Goal: Task Accomplishment & Management: Use online tool/utility

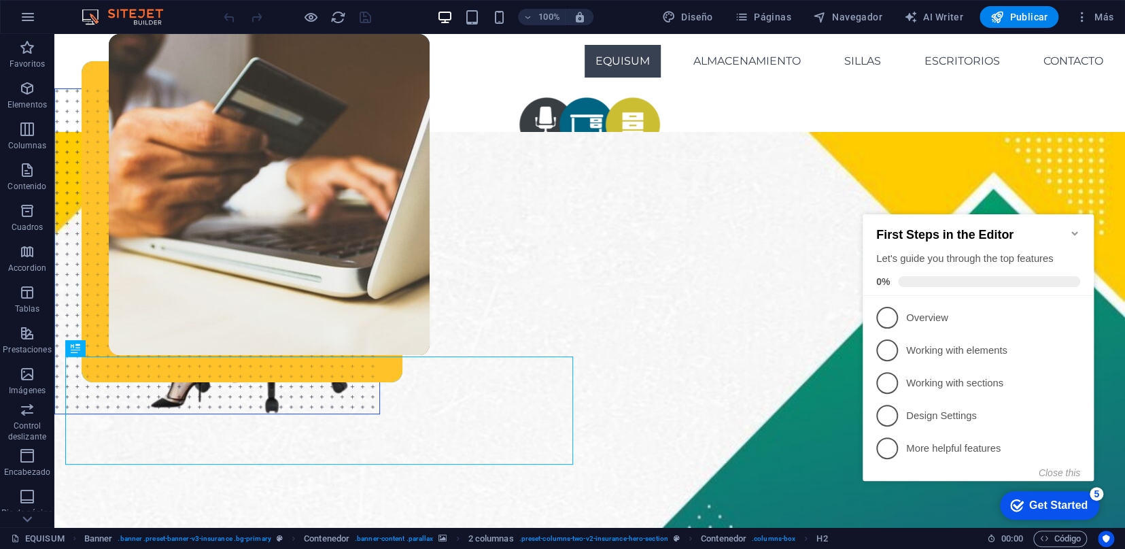
click at [1072, 233] on h2 "First Steps in the Editor" at bounding box center [978, 235] width 204 height 14
drag, startPoint x: 1075, startPoint y: 227, endPoint x: 1867, endPoint y: 352, distance: 801.8
click at [1075, 231] on icon "Minimize checklist" at bounding box center [1075, 233] width 6 height 4
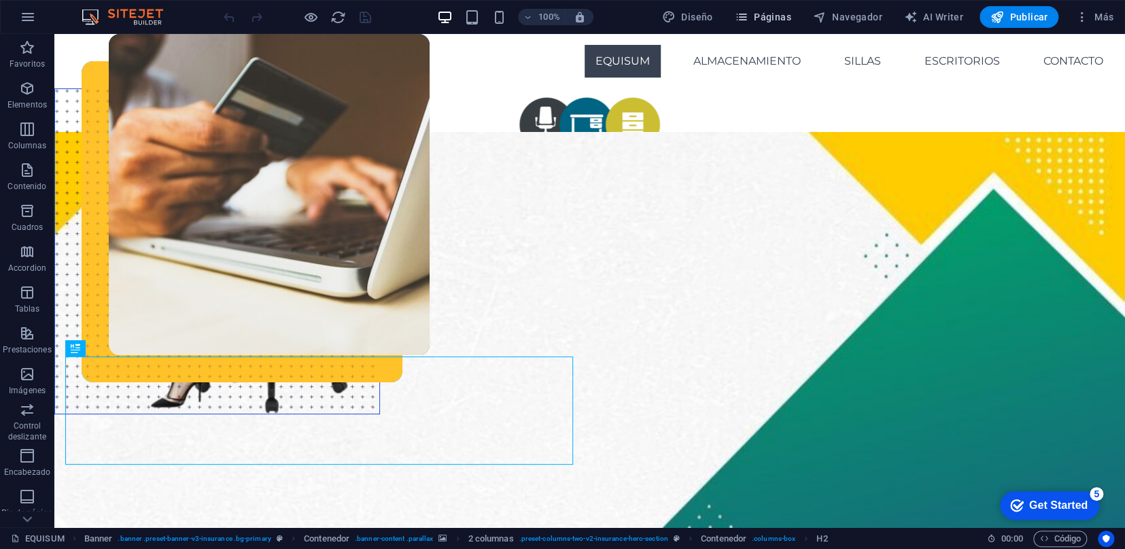
click at [770, 20] on span "Páginas" at bounding box center [763, 17] width 56 height 14
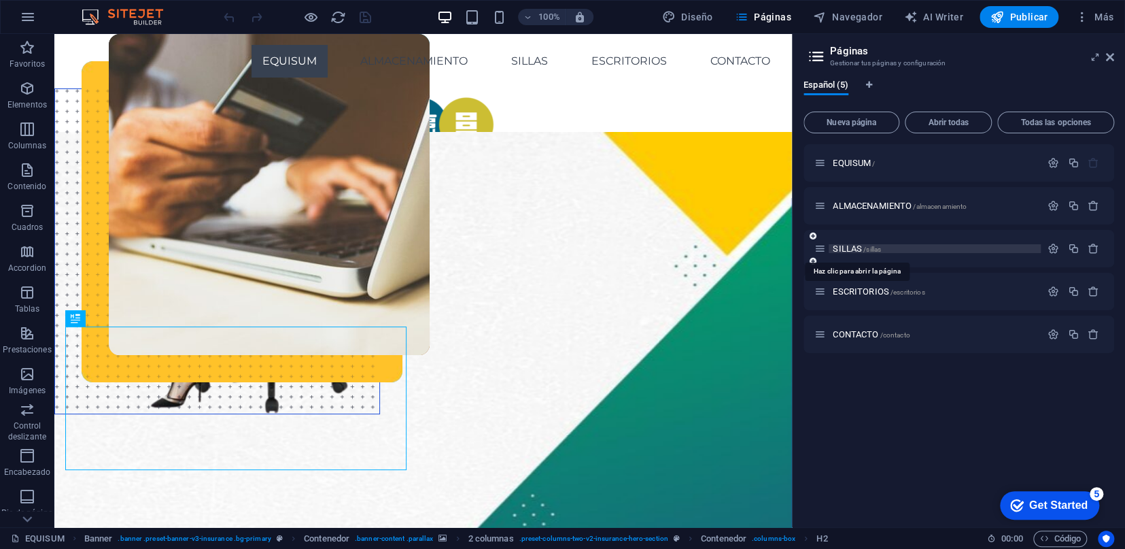
click at [870, 245] on span "/sillas" at bounding box center [873, 248] width 18 height 7
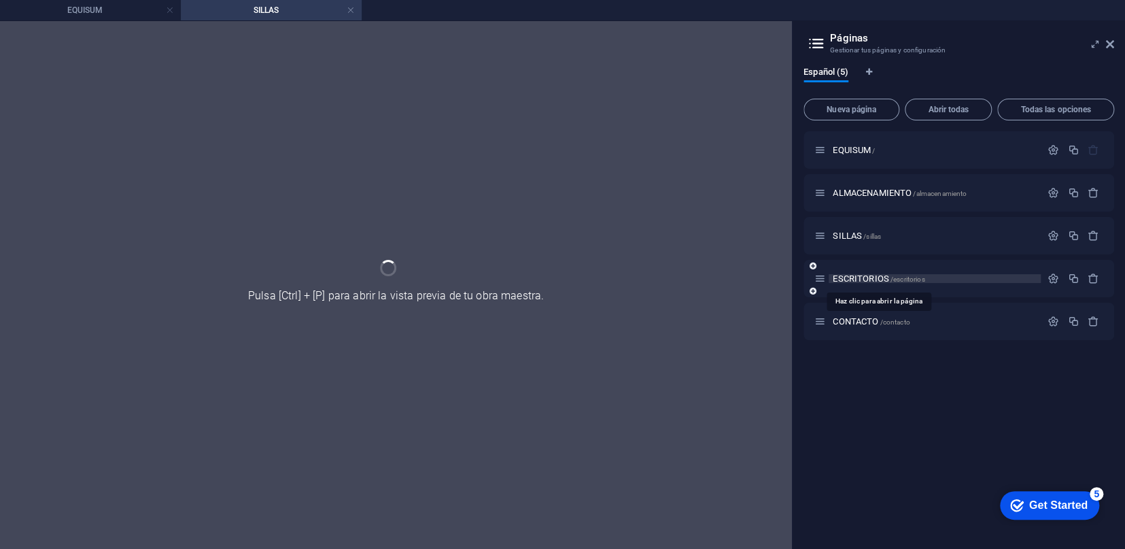
click at [875, 276] on div "EQUISUM / ALMACENAMIENTO /almacenamiento SILLAS /sillas ESCRITORIOS /escritorio…" at bounding box center [959, 235] width 311 height 209
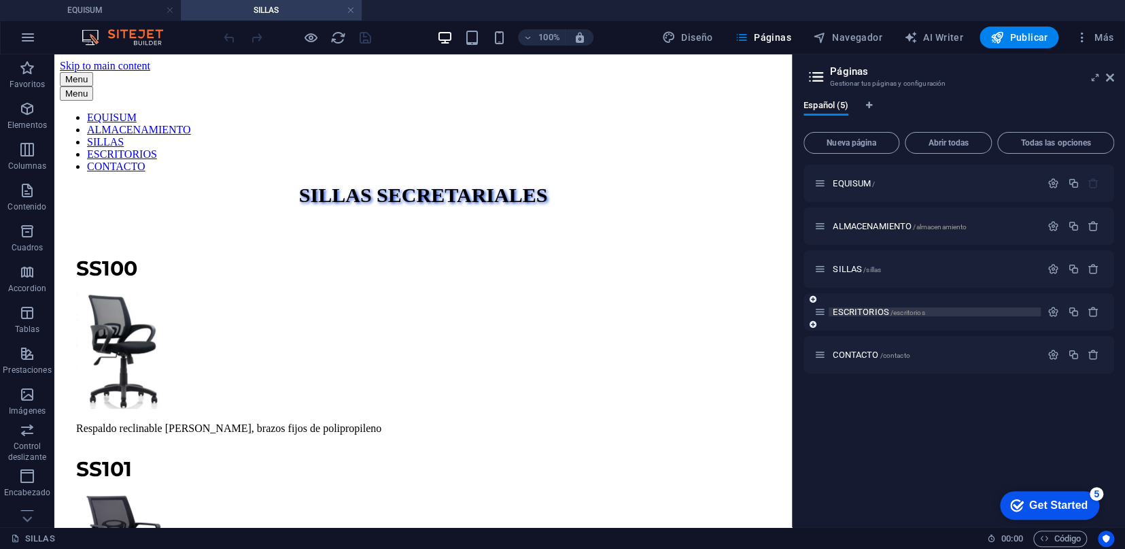
click at [904, 311] on span "/escritorios" at bounding box center [908, 312] width 35 height 7
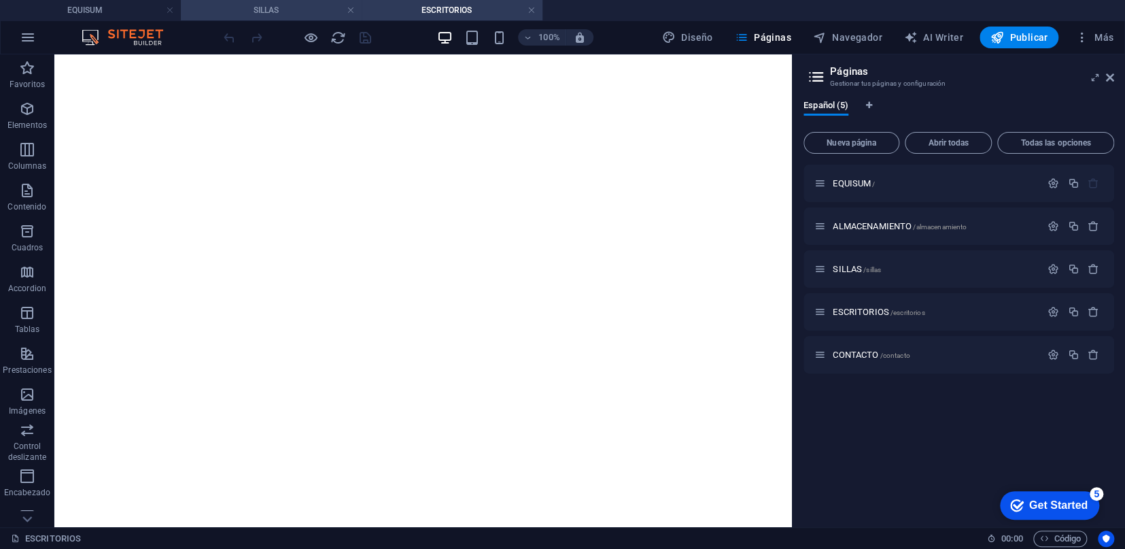
click at [267, 10] on h4 "SILLAS" at bounding box center [271, 10] width 181 height 15
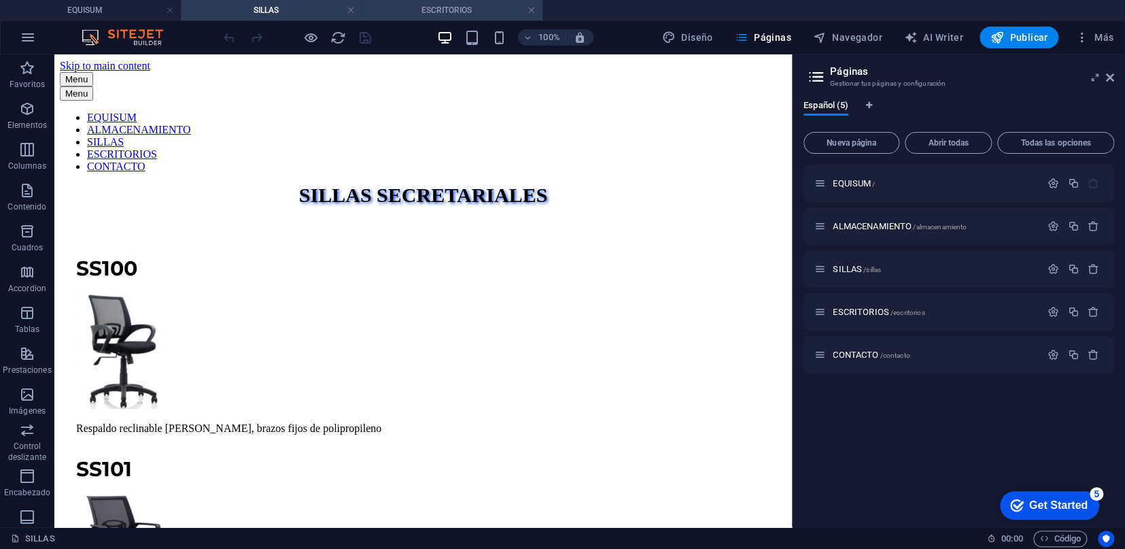
click at [464, 7] on h4 "ESCRITORIOS" at bounding box center [452, 10] width 181 height 15
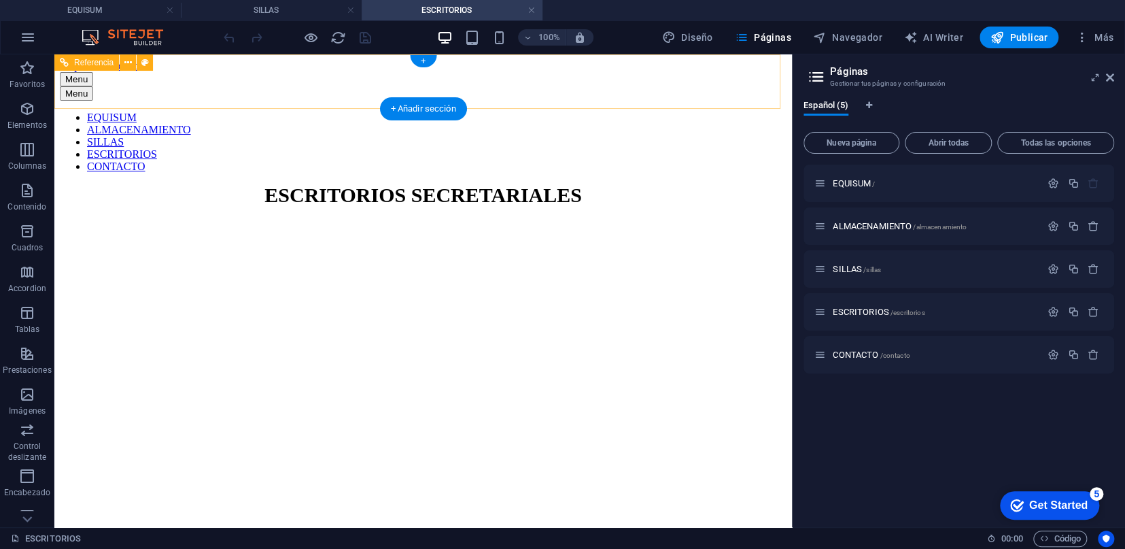
click at [393, 112] on nav "EQUISUM ALMACENAMIENTO SILLAS ESCRITORIOS CONTACTO" at bounding box center [423, 142] width 727 height 61
click at [375, 112] on nav "EQUISUM ALMACENAMIENTO SILLAS ESCRITORIOS CONTACTO" at bounding box center [423, 142] width 727 height 61
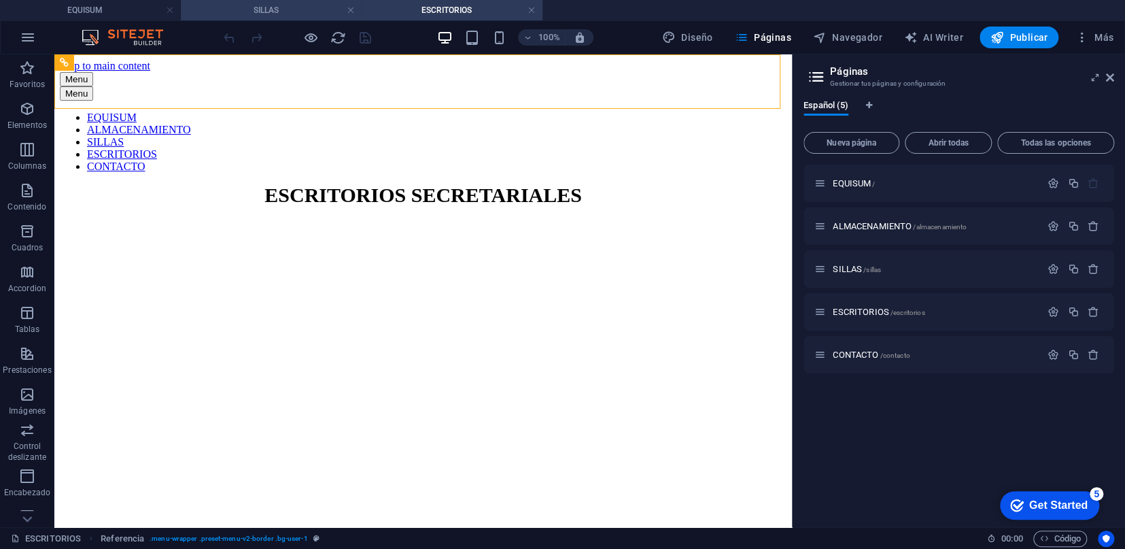
click at [287, 11] on h4 "SILLAS" at bounding box center [271, 10] width 181 height 15
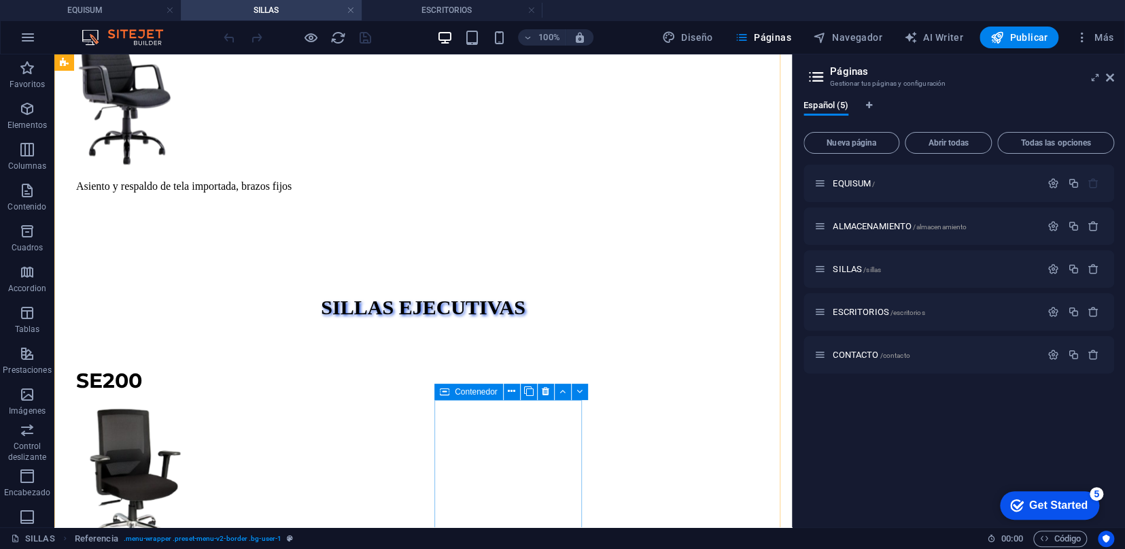
scroll to position [4683, 0]
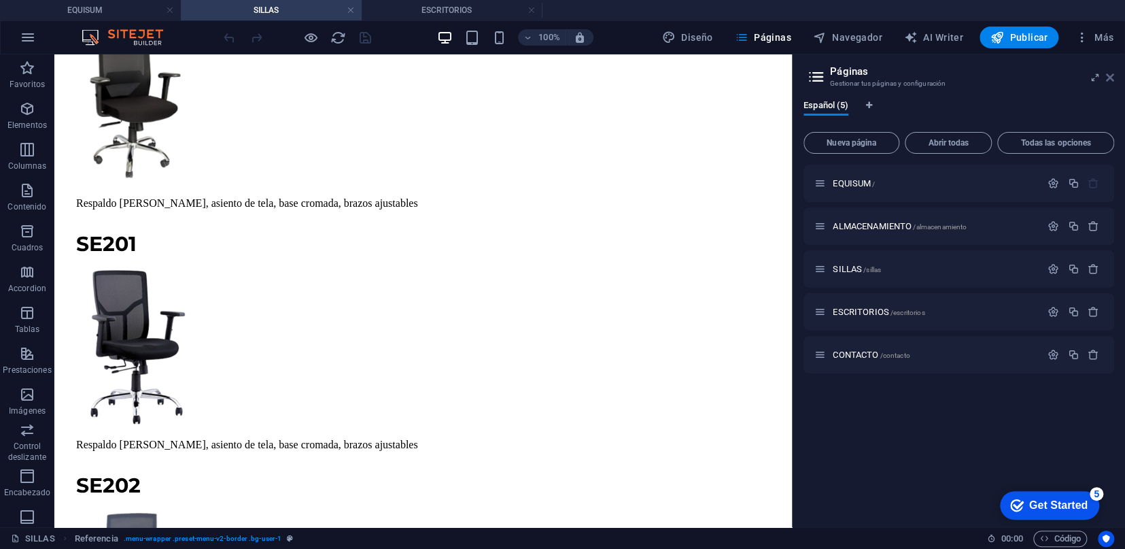
click at [1110, 78] on icon at bounding box center [1110, 77] width 8 height 11
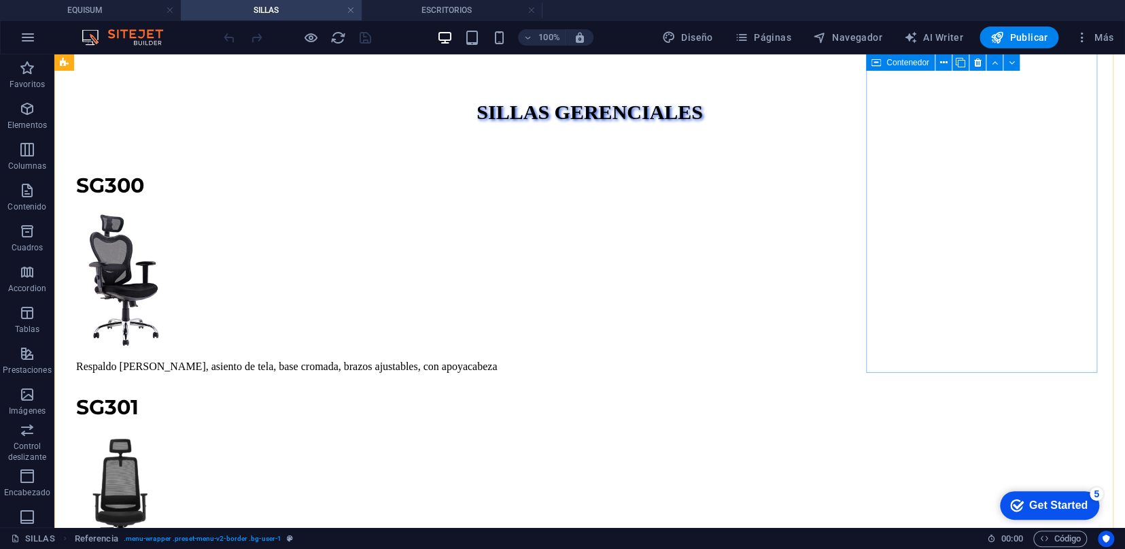
scroll to position [8076, 0]
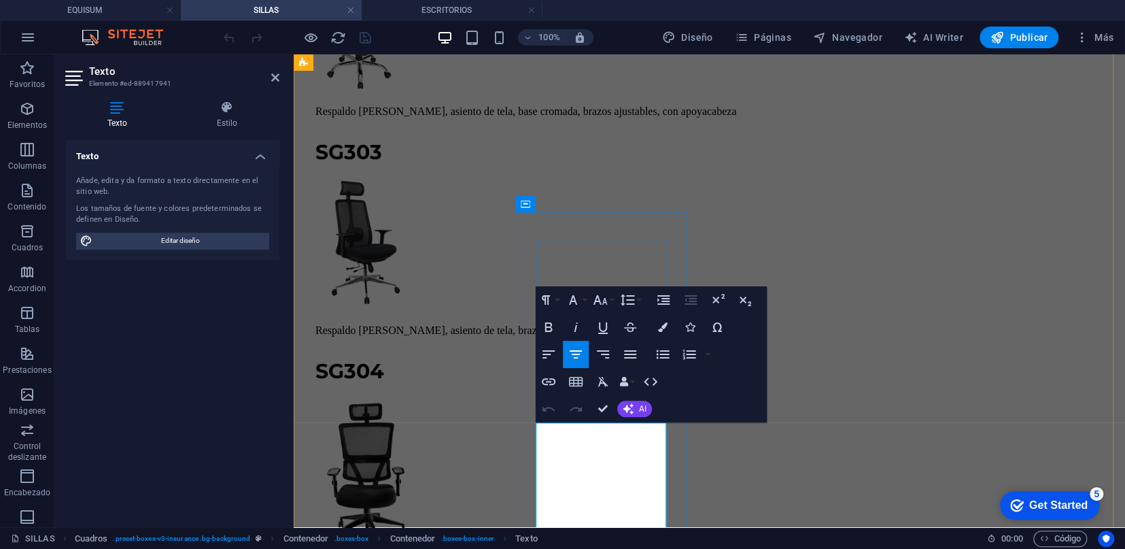
scroll to position [8753, 0]
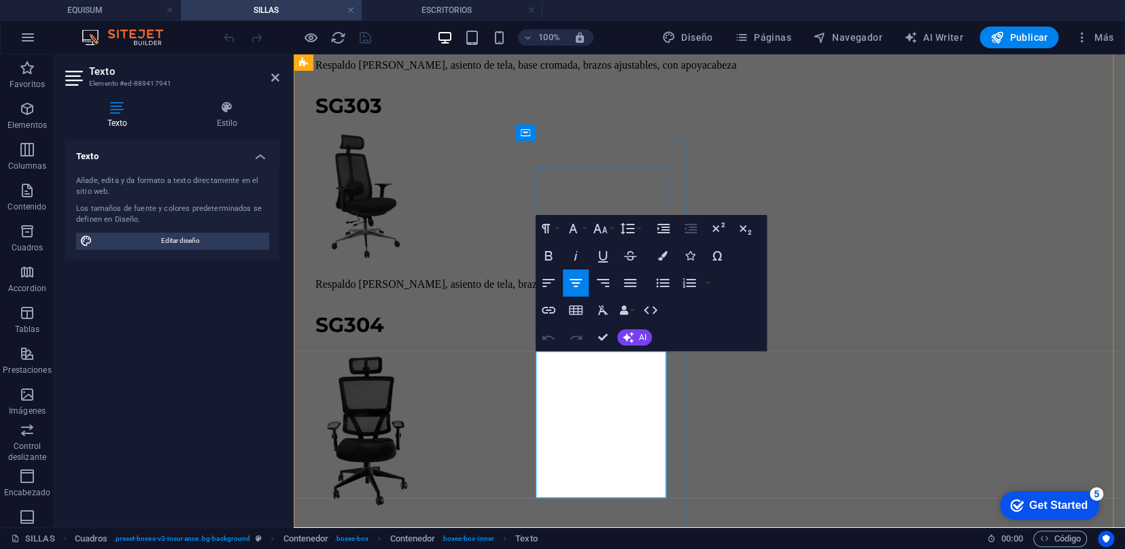
drag, startPoint x: 611, startPoint y: 394, endPoint x: 582, endPoint y: 440, distance: 54.7
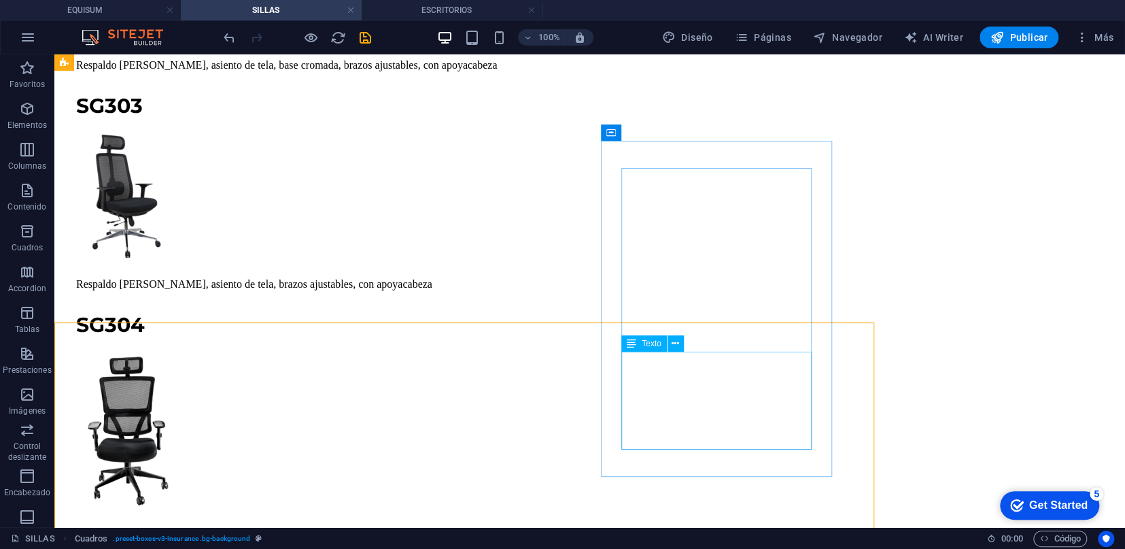
scroll to position [8119, 0]
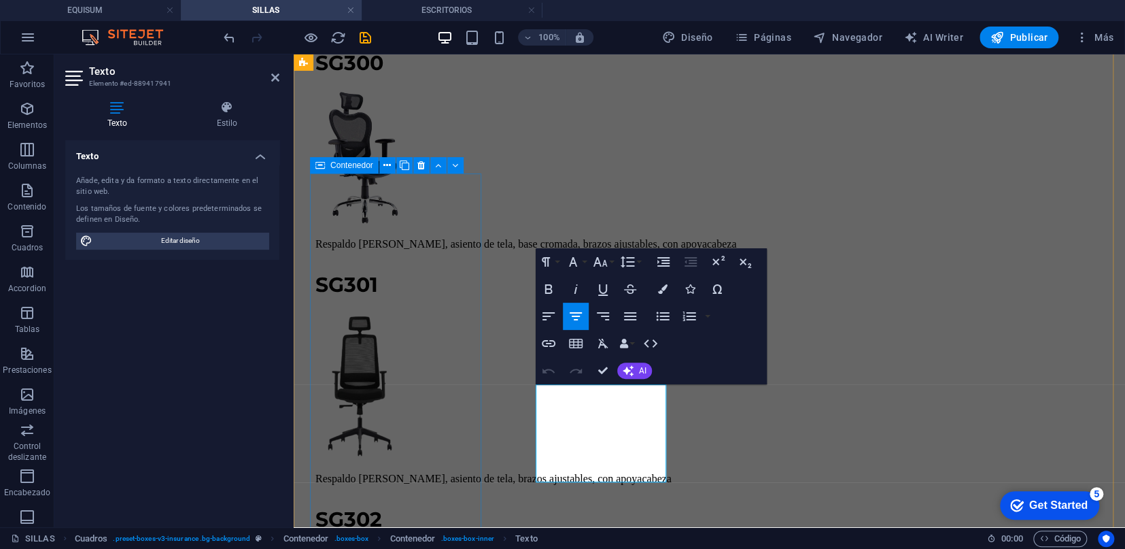
scroll to position [8721, 0]
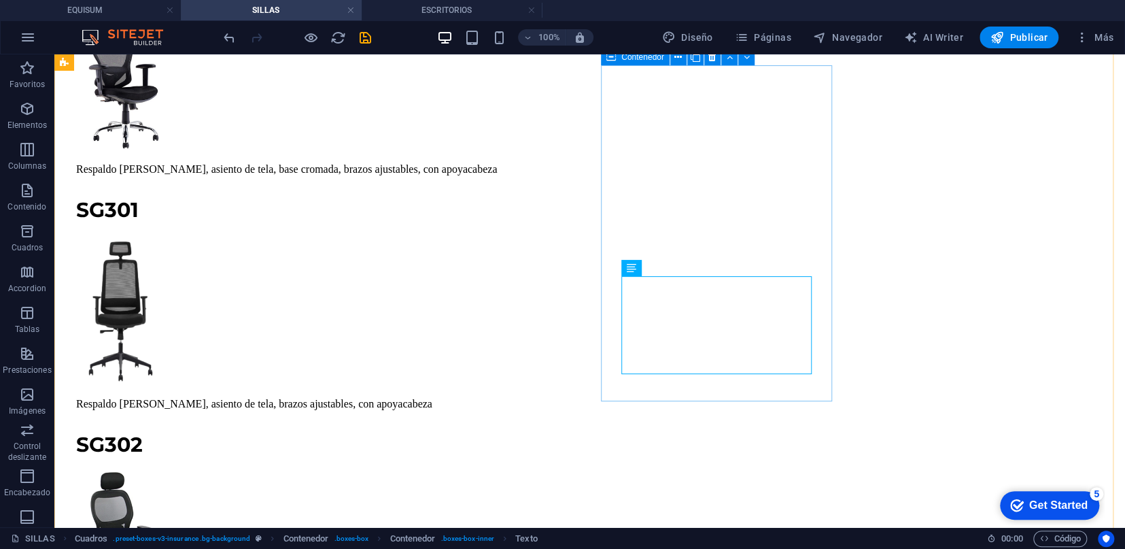
scroll to position [8194, 0]
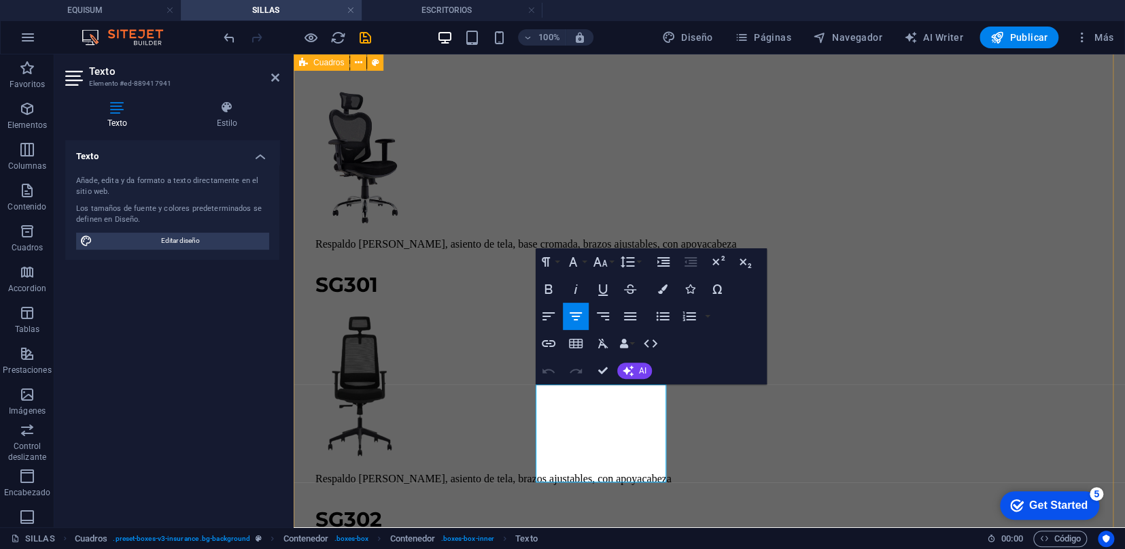
scroll to position [8721, 0]
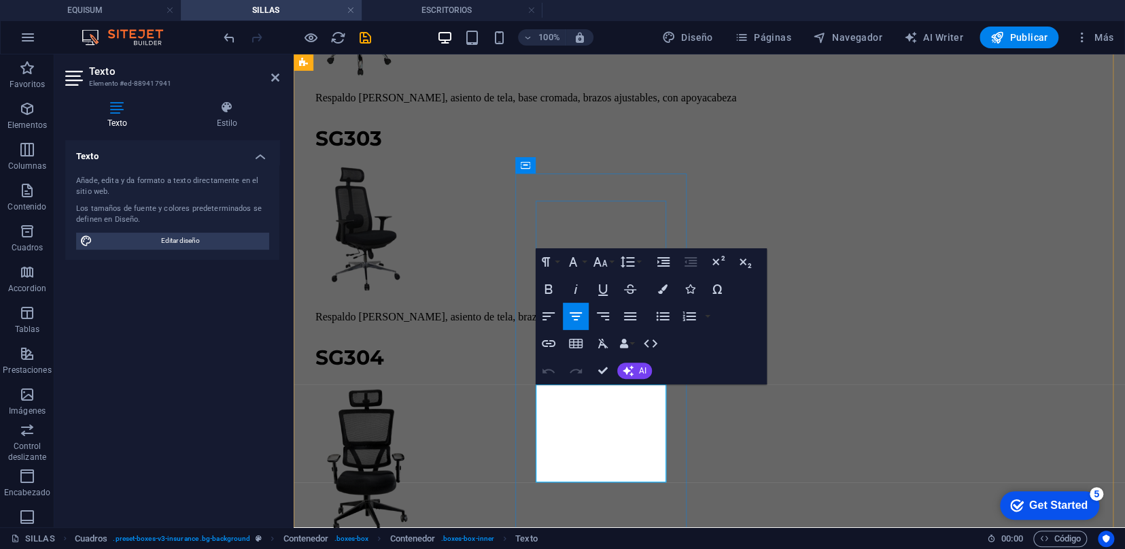
drag, startPoint x: 660, startPoint y: 475, endPoint x: 541, endPoint y: 390, distance: 146.2
copy p "Asiento y respaldo de tela importada, reclinable, brazos fijos, base giratoria …"
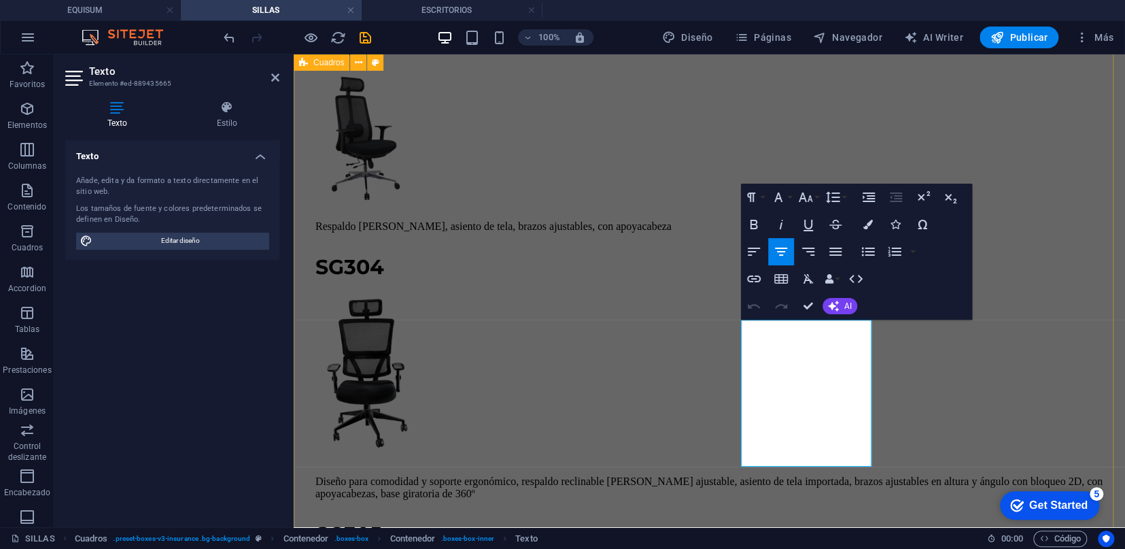
scroll to position [8818, 0]
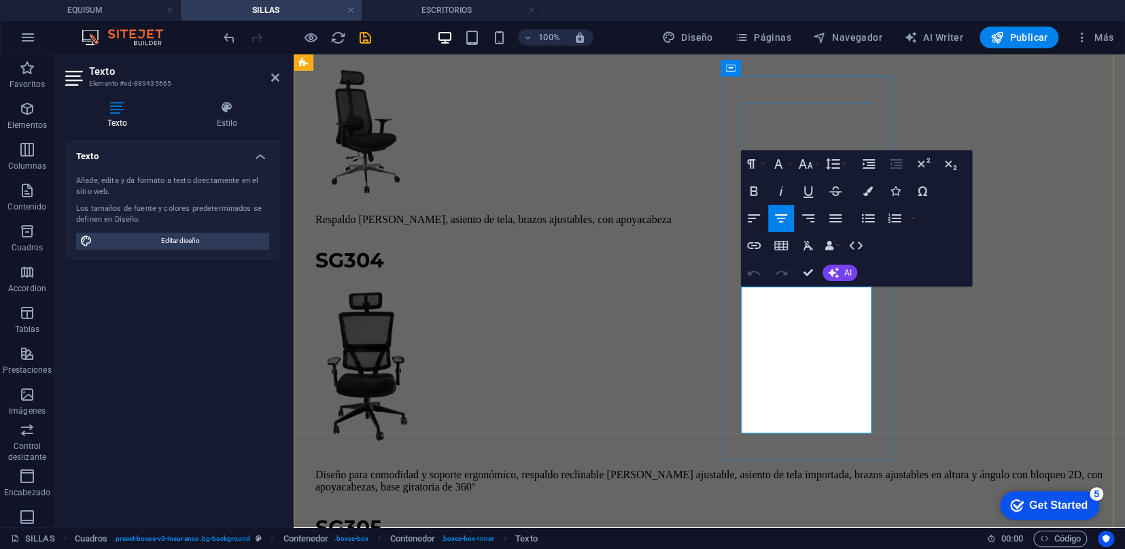
drag, startPoint x: 749, startPoint y: 396, endPoint x: 864, endPoint y: 419, distance: 117.2
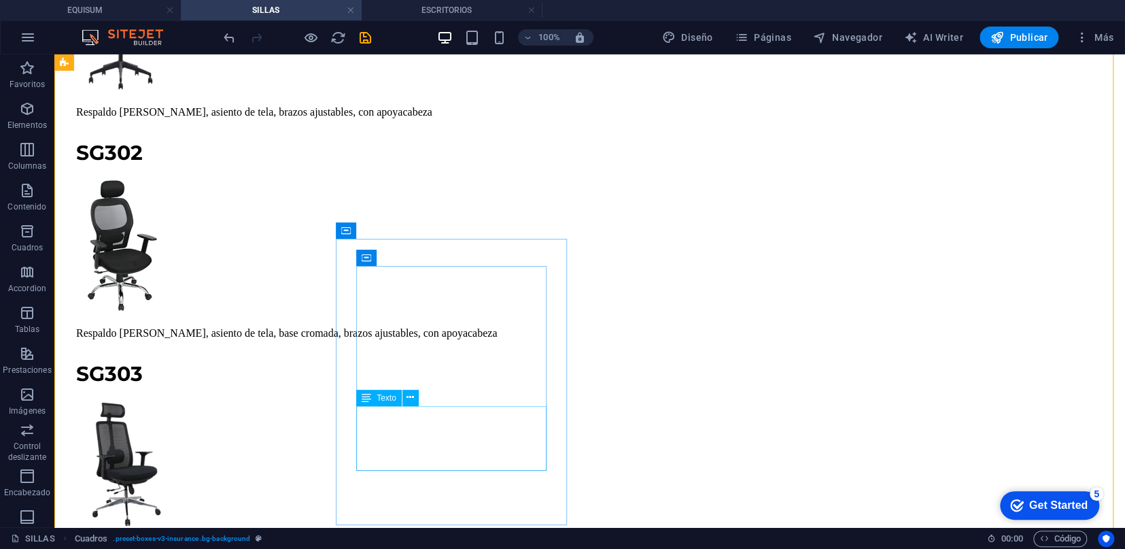
scroll to position [8487, 0]
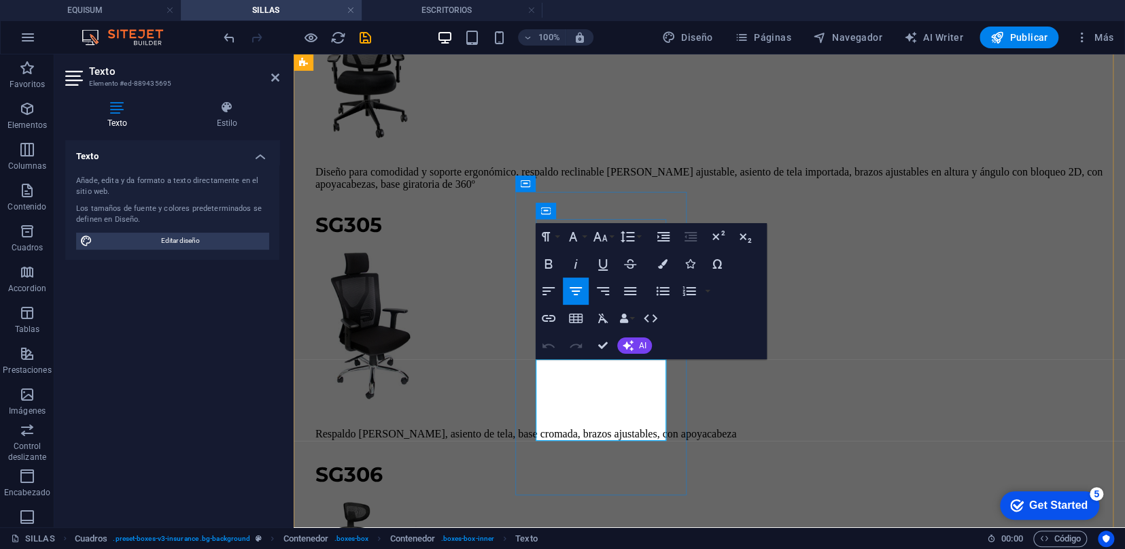
drag, startPoint x: 665, startPoint y: 430, endPoint x: 537, endPoint y: 369, distance: 141.7
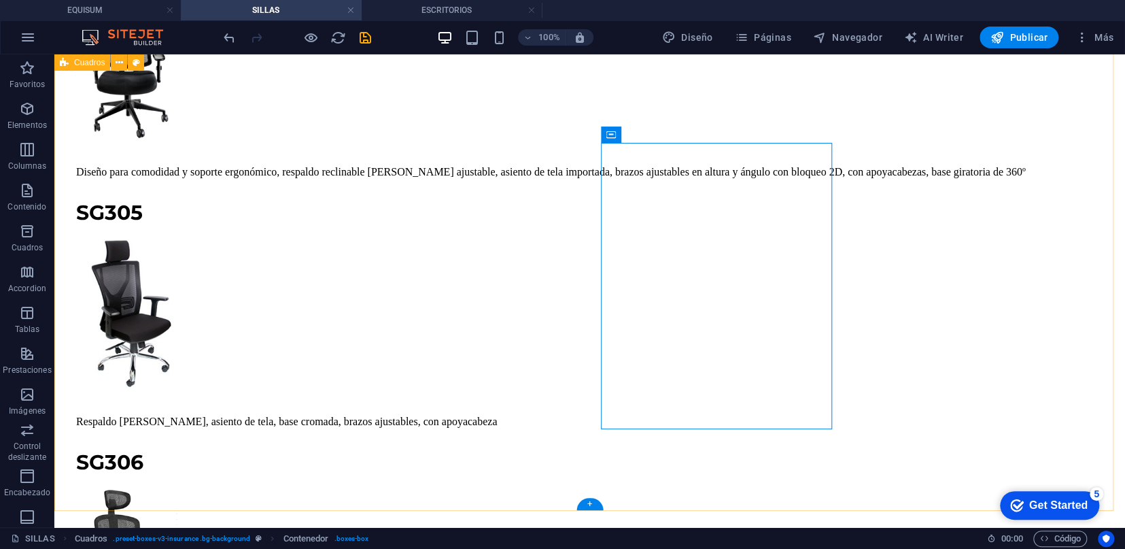
scroll to position [8487, 0]
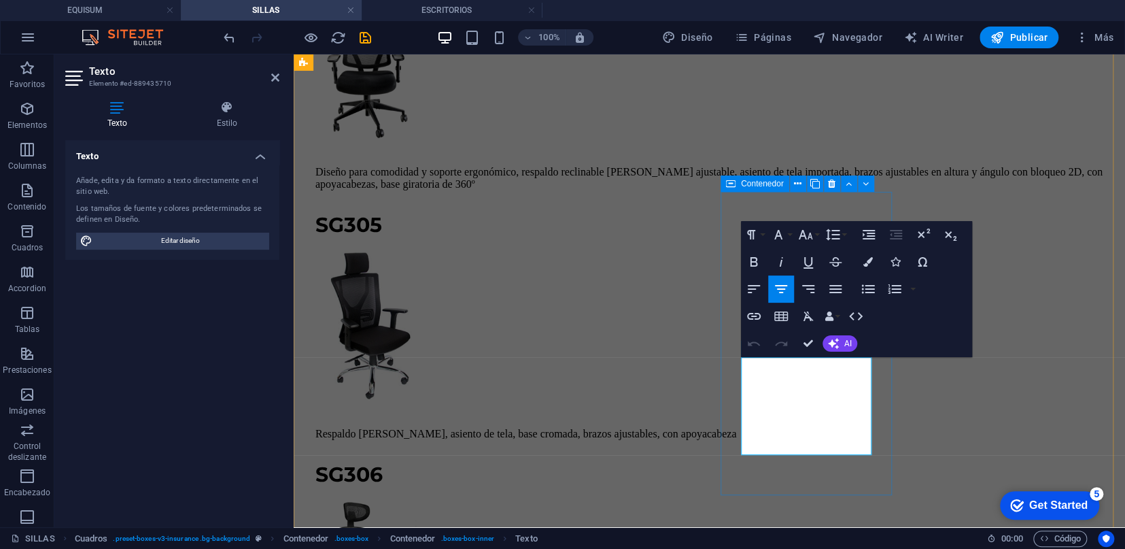
drag, startPoint x: 864, startPoint y: 449, endPoint x: 734, endPoint y: 360, distance: 157.3
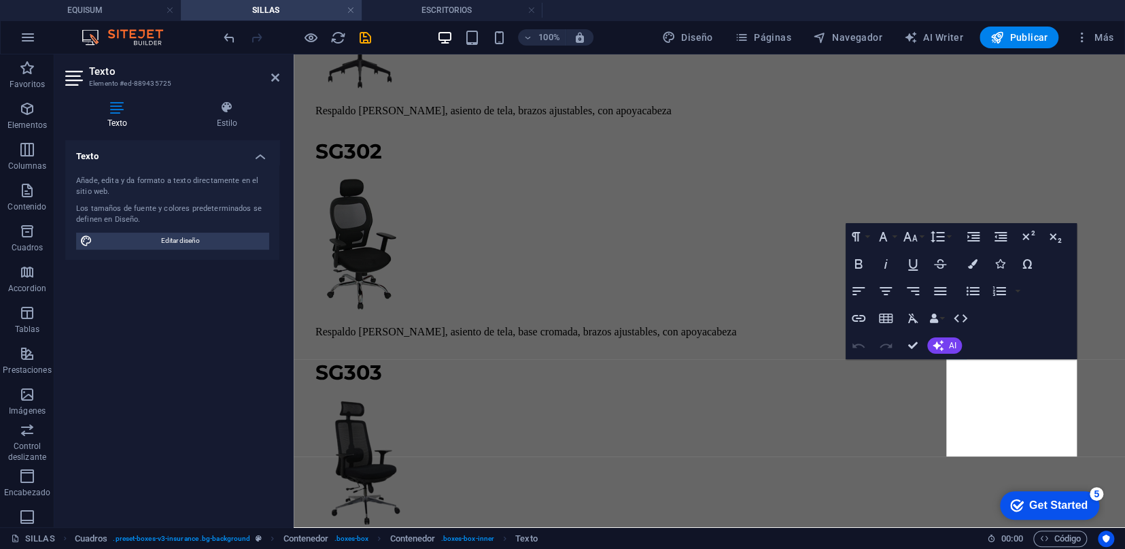
scroll to position [9120, 0]
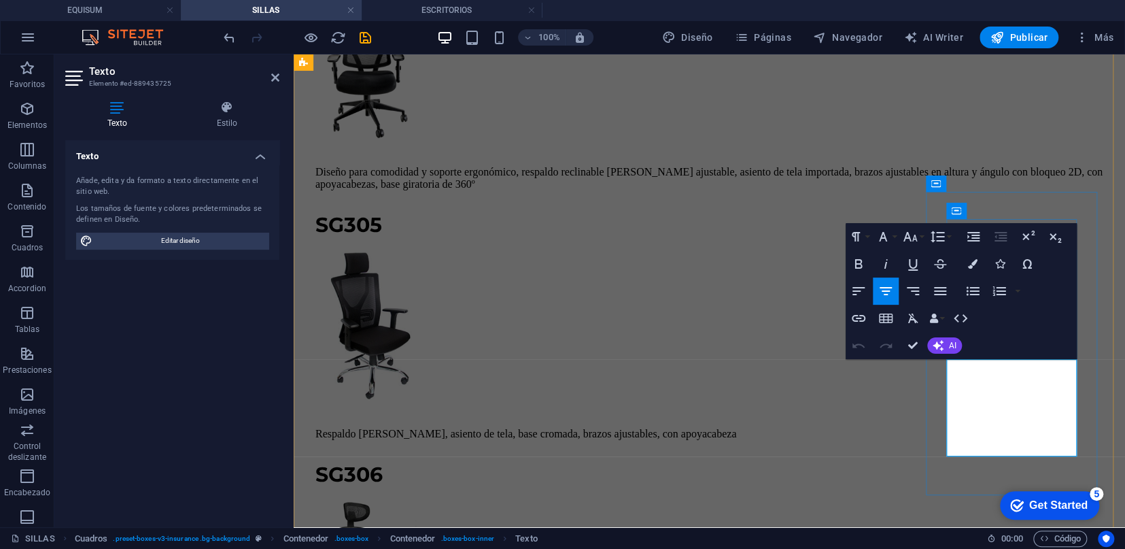
drag, startPoint x: 1070, startPoint y: 449, endPoint x: 956, endPoint y: 354, distance: 148.7
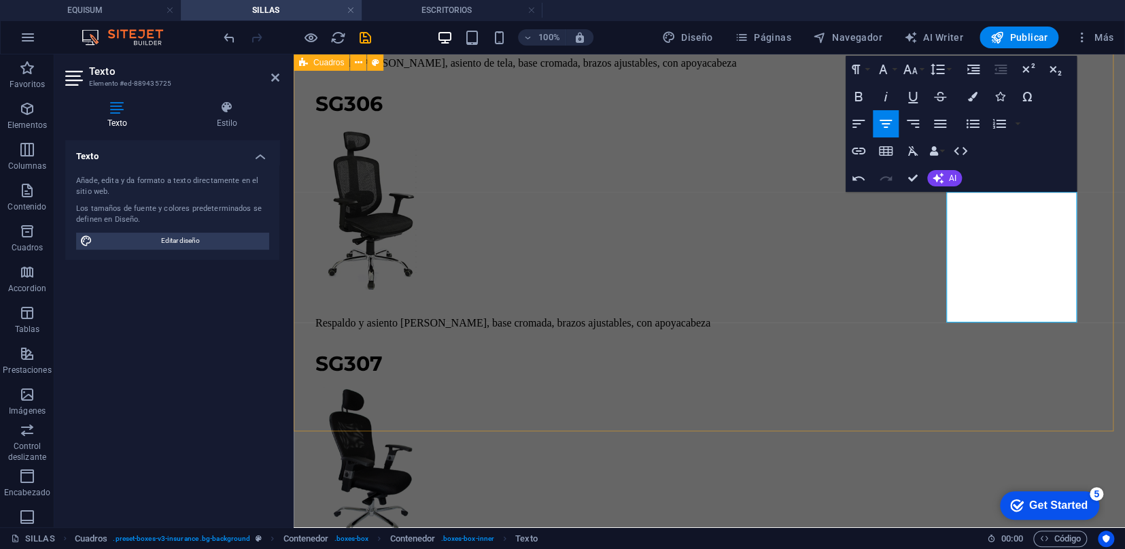
scroll to position [9498, 0]
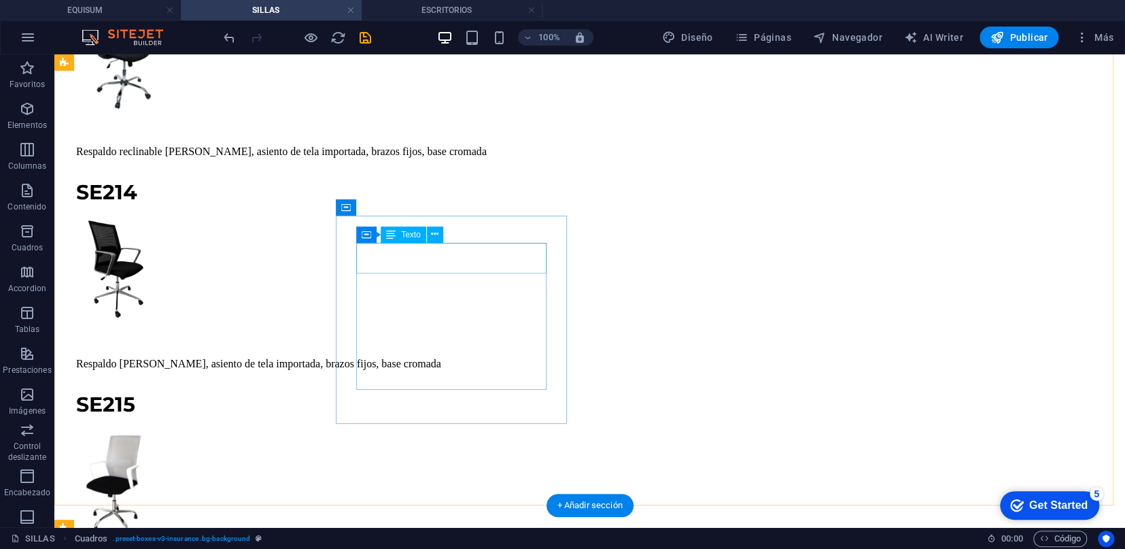
scroll to position [7682, 0]
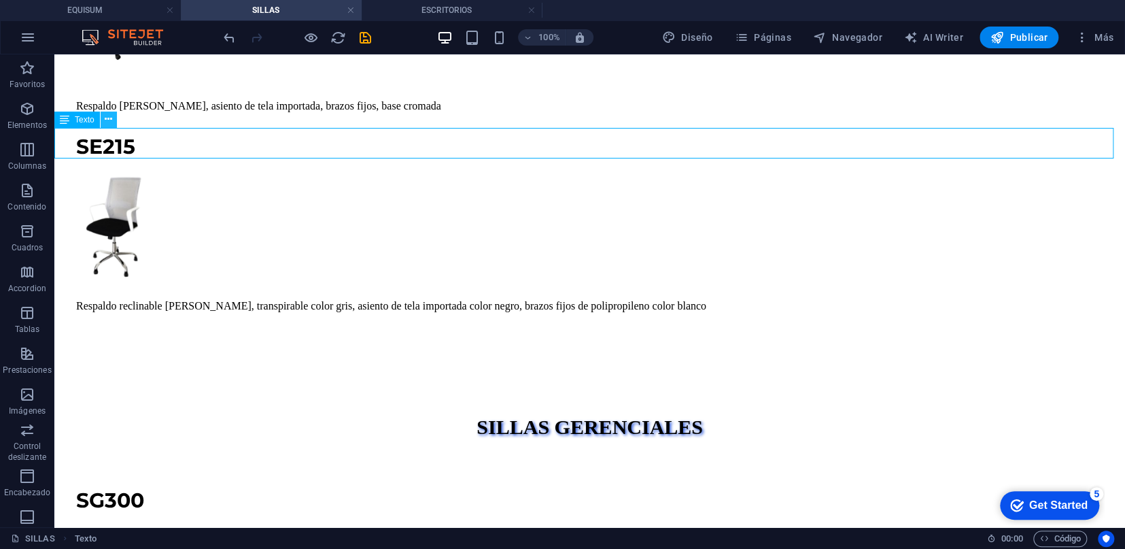
click at [109, 124] on icon at bounding box center [108, 119] width 7 height 14
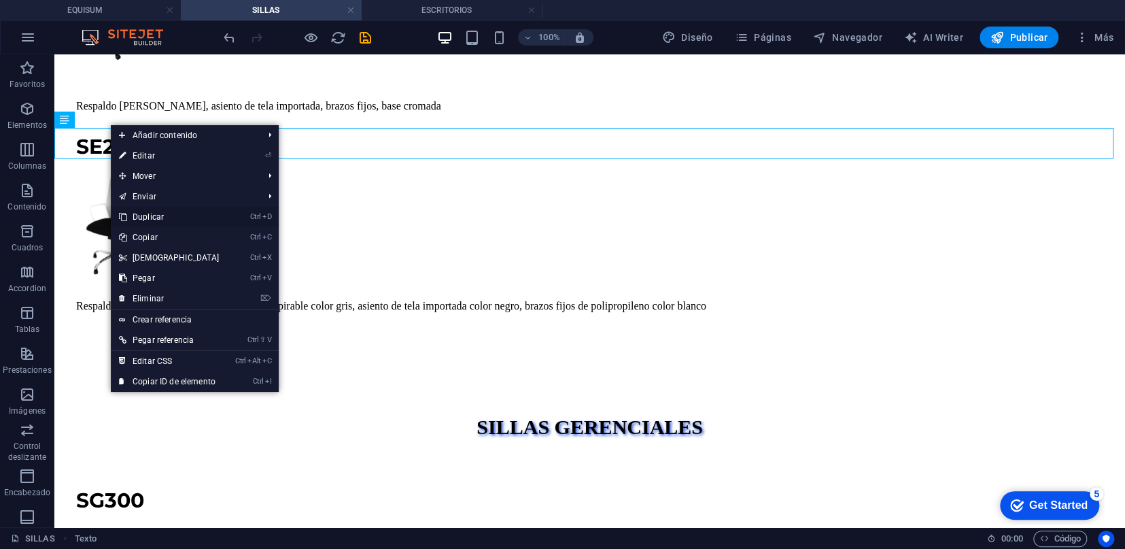
click at [166, 219] on link "Ctrl D Duplicar" at bounding box center [169, 217] width 117 height 20
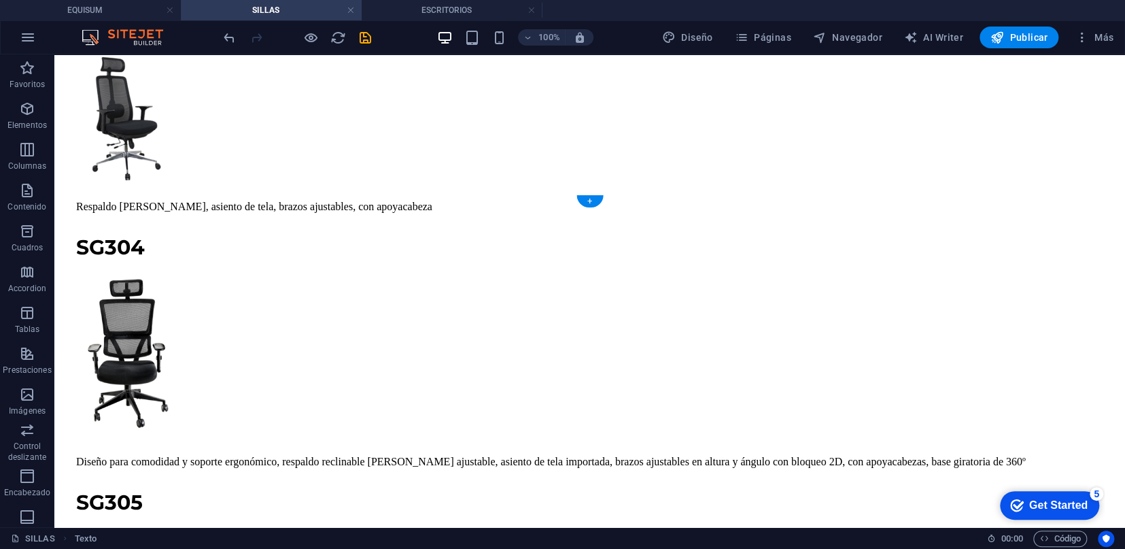
scroll to position [8876, 0]
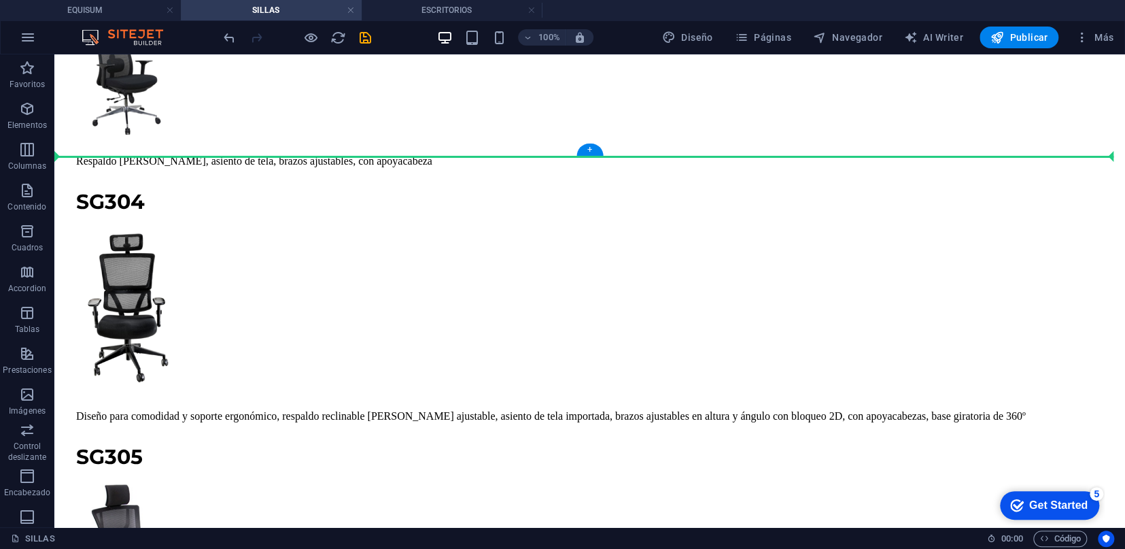
drag, startPoint x: 135, startPoint y: 206, endPoint x: 243, endPoint y: 154, distance: 120.7
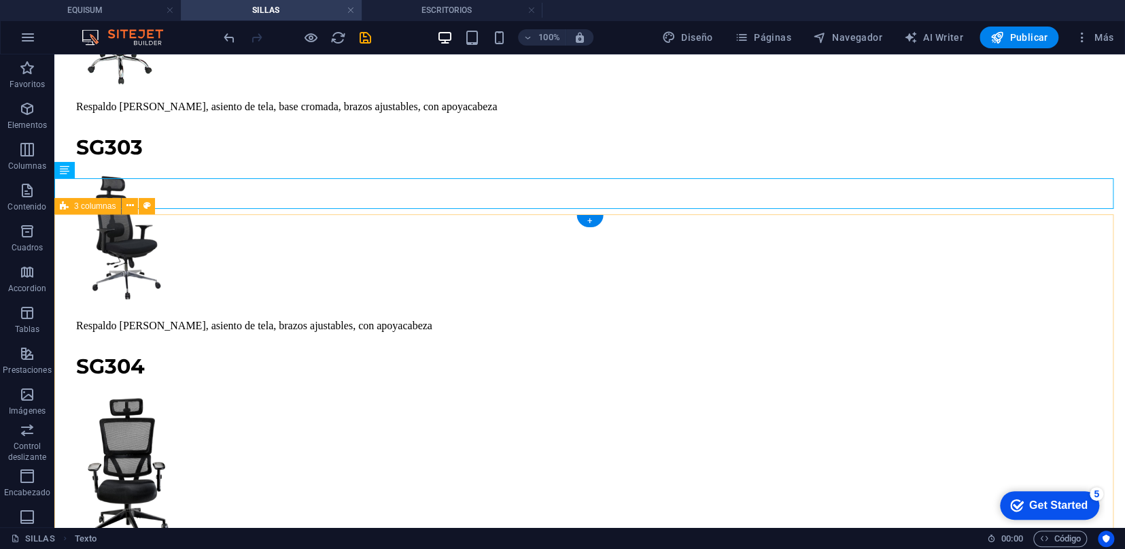
scroll to position [8695, 0]
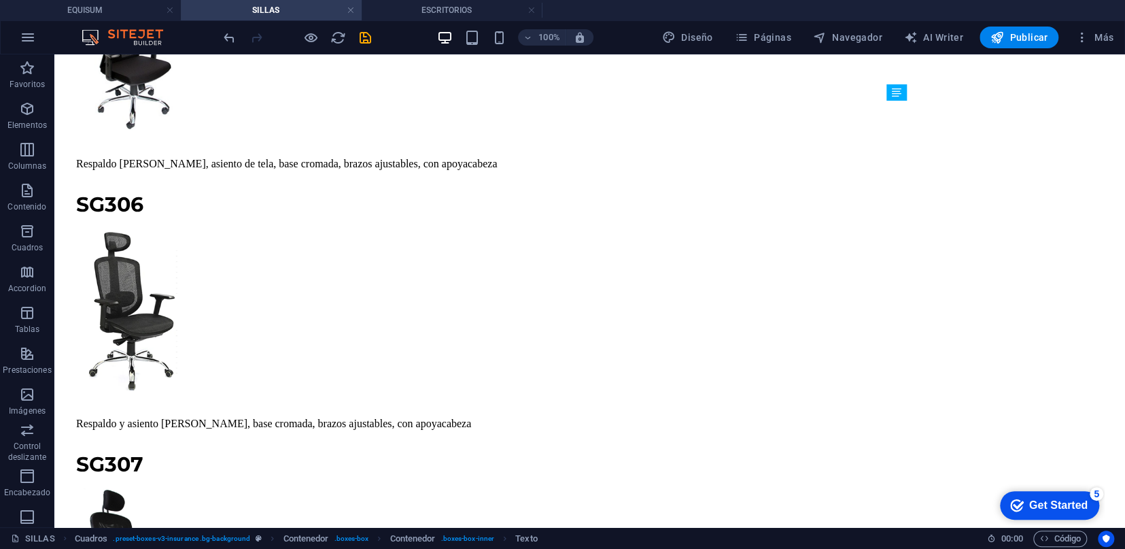
scroll to position [8695, 0]
